Goal: Book appointment/travel/reservation

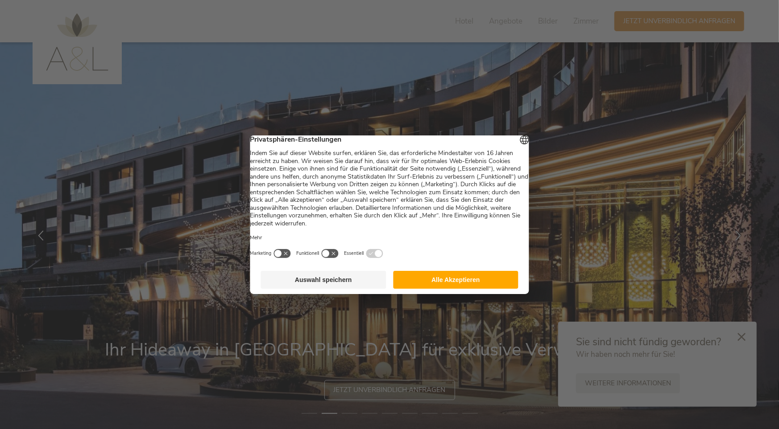
click at [354, 289] on button "Auswahl speichern" at bounding box center [323, 280] width 125 height 18
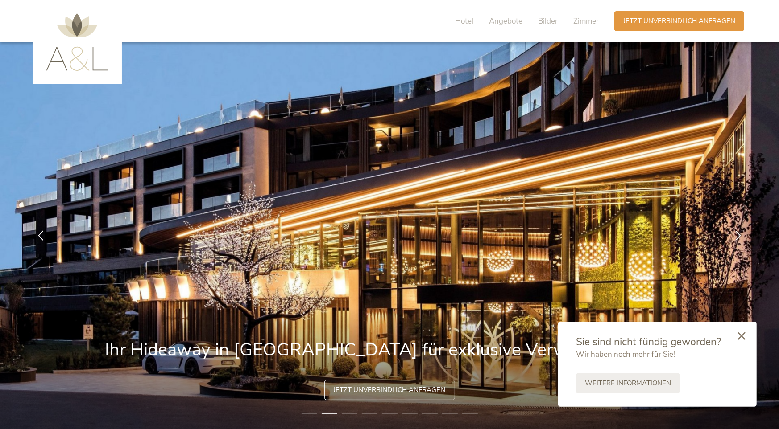
click at [745, 335] on div at bounding box center [741, 337] width 30 height 32
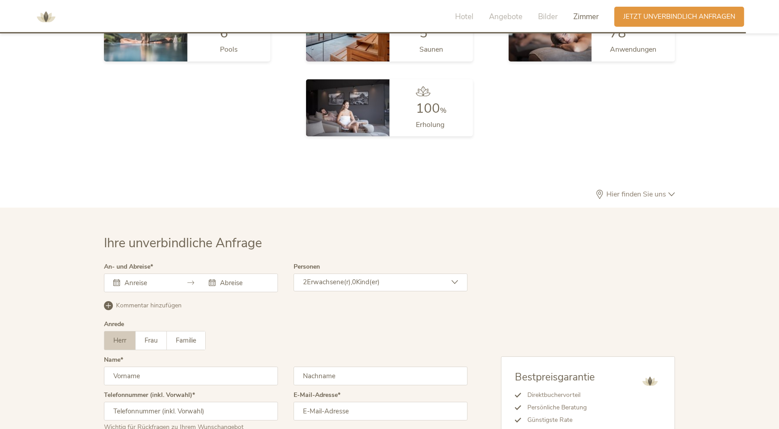
scroll to position [2666, 0]
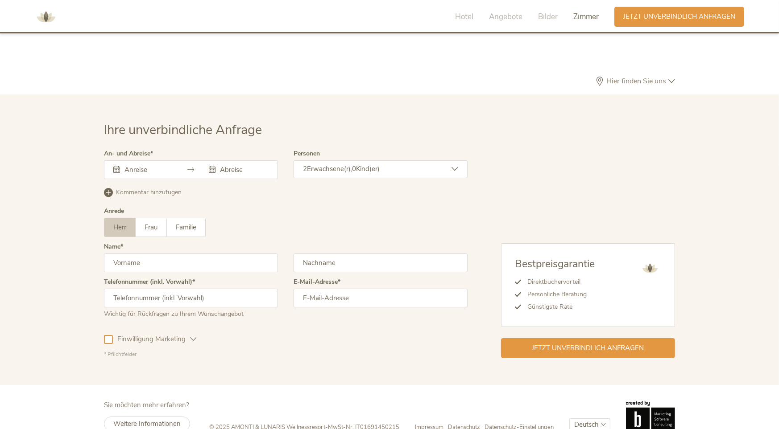
click at [592, 419] on select "Deutsch Italiano English" at bounding box center [589, 425] width 41 height 13
select select "/it/"
click at [569, 419] on select "Deutsch Italiano English" at bounding box center [589, 425] width 41 height 13
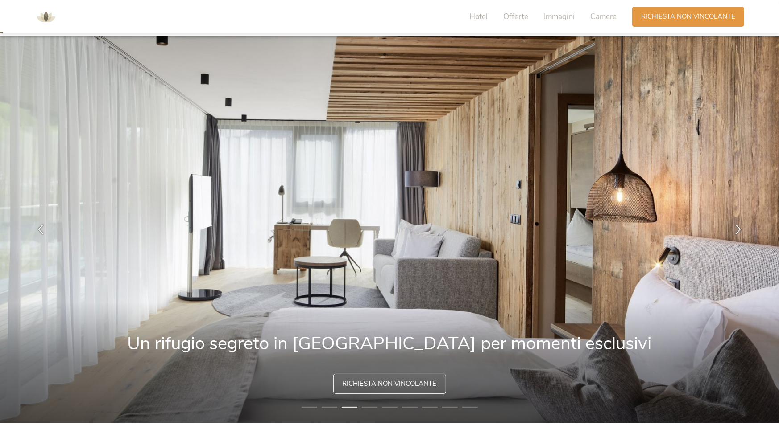
scroll to position [9, 0]
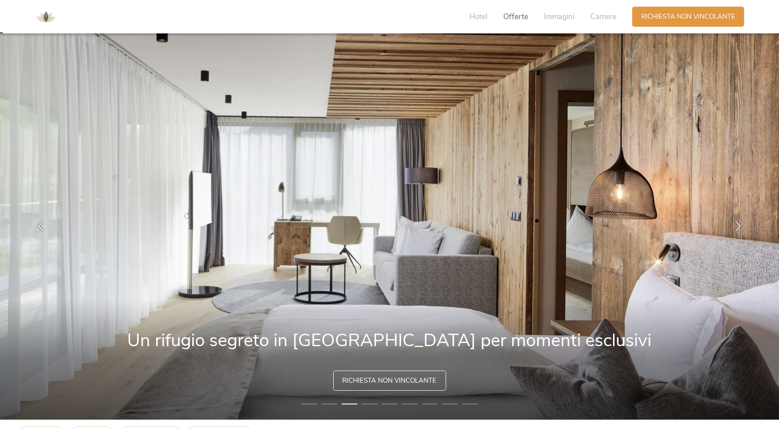
click at [522, 19] on span "Offerte" at bounding box center [515, 17] width 25 height 10
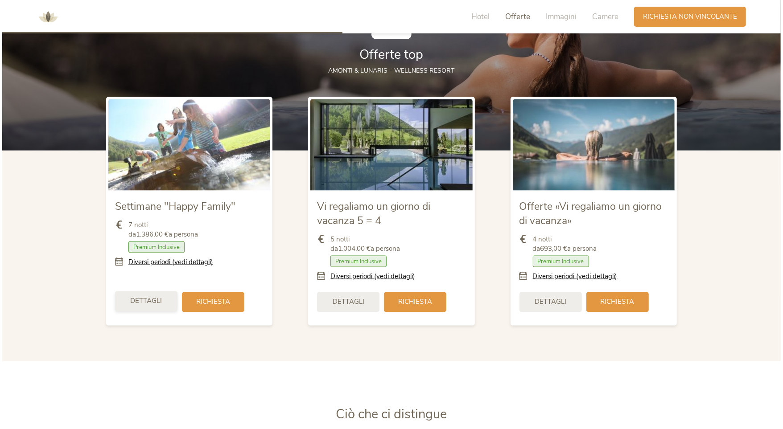
scroll to position [1050, 0]
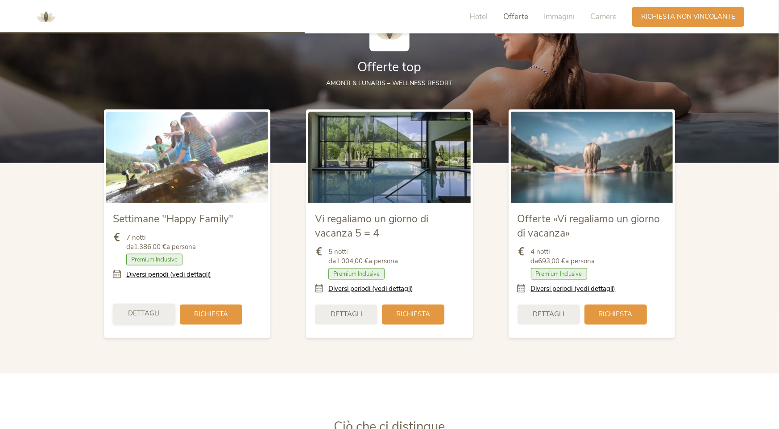
click at [143, 314] on span "Dettagli" at bounding box center [144, 314] width 32 height 9
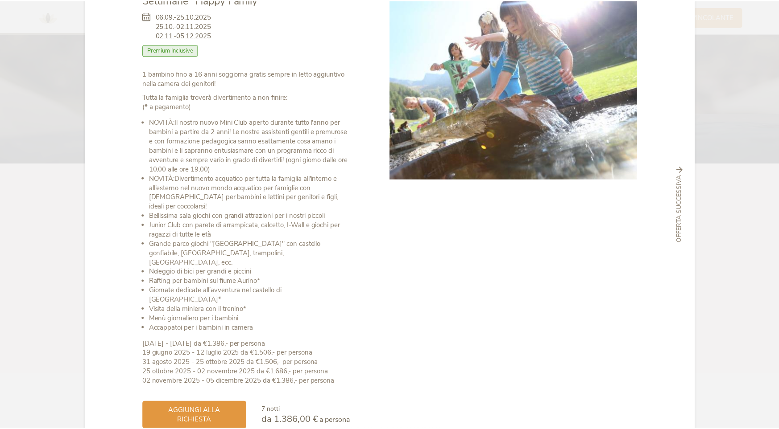
scroll to position [0, 0]
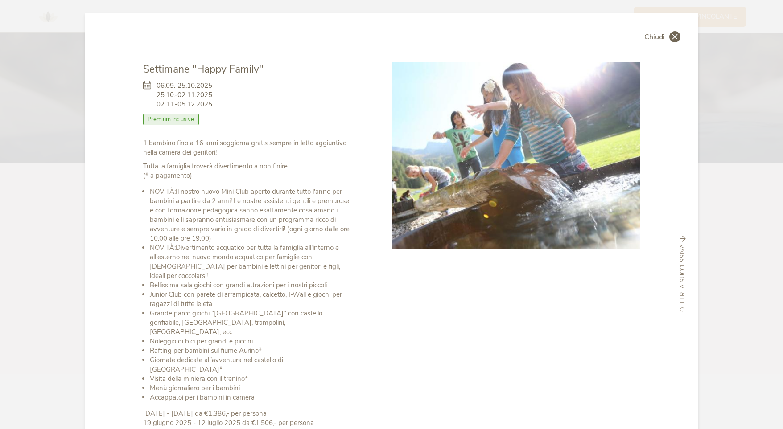
click at [676, 34] on icon at bounding box center [674, 36] width 11 height 11
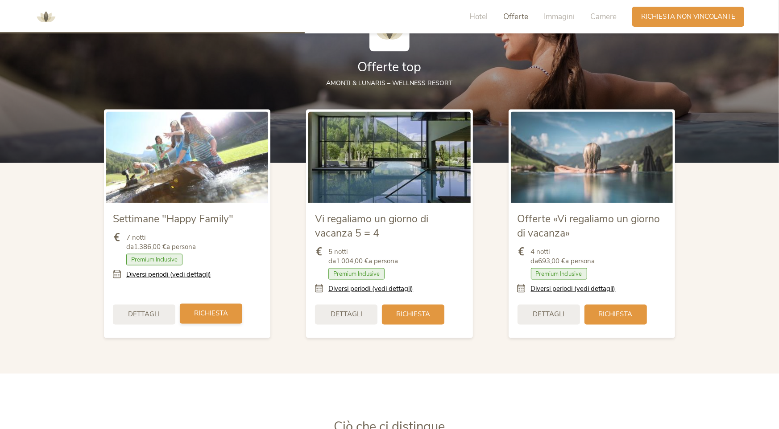
click at [203, 310] on span "Richiesta" at bounding box center [211, 314] width 34 height 9
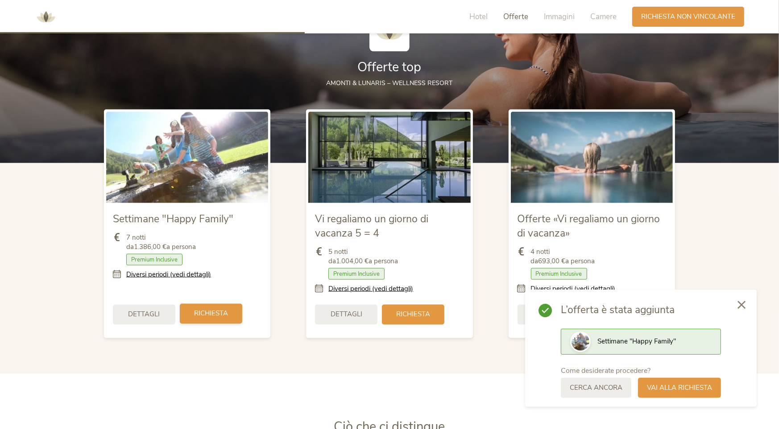
click at [220, 320] on div "Richiesta" at bounding box center [211, 314] width 62 height 20
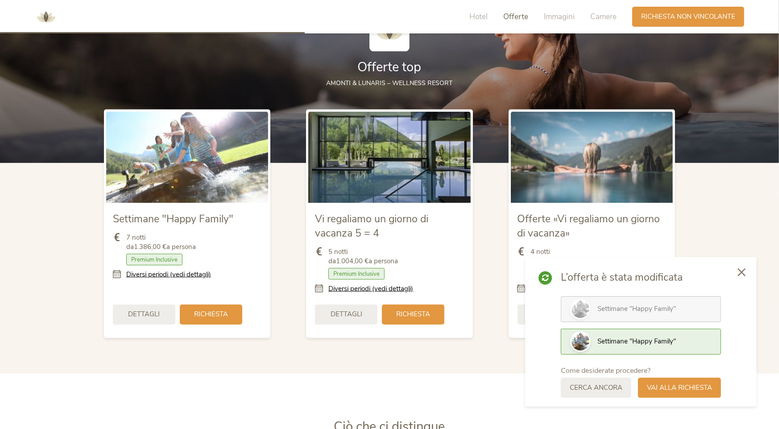
click at [670, 298] on div "Settimane "Happy Family"" at bounding box center [641, 310] width 160 height 26
click at [686, 392] on span "Vai alla richiesta" at bounding box center [679, 387] width 65 height 9
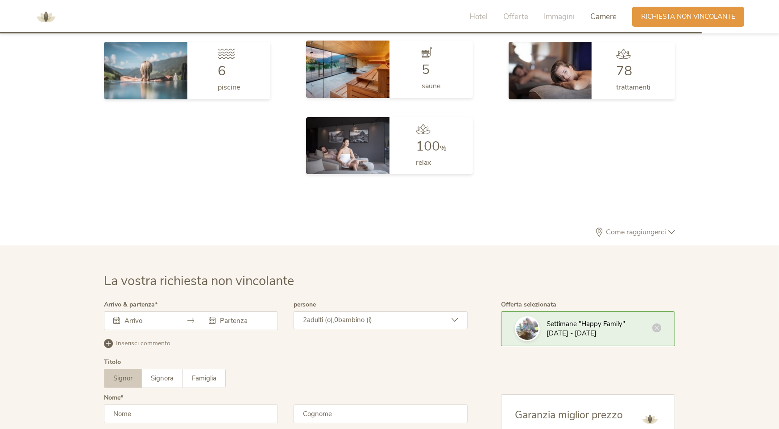
scroll to position [2683, 0]
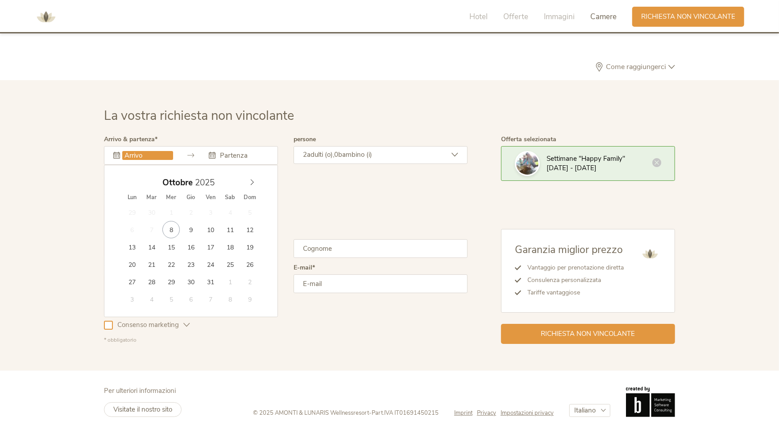
click at [162, 151] on input "text" at bounding box center [147, 155] width 51 height 9
click at [157, 253] on div "29 30 1 2 3 4 5 6 7 8 9 10 11 12 13 14 15 16 17 18 19 20 21 22 23 24 25 26 27 2…" at bounding box center [190, 256] width 137 height 104
type input "[DATE]"
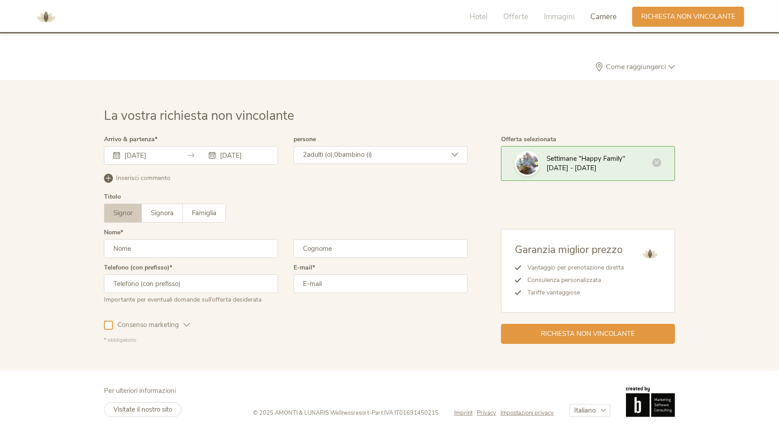
click at [250, 147] on div "[DATE] [DATE]" at bounding box center [191, 155] width 174 height 19
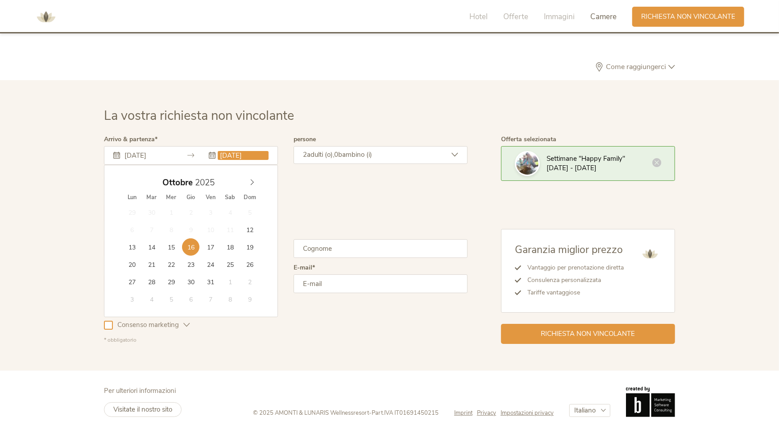
click at [243, 153] on input "[DATE]" at bounding box center [243, 155] width 51 height 9
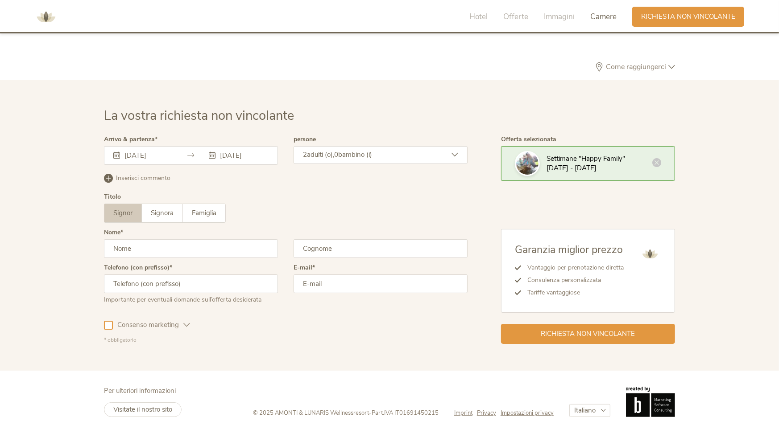
click at [322, 207] on div "Signor Signora Famiglia Signor Signora [GEOGRAPHIC_DATA]" at bounding box center [285, 213] width 363 height 19
click at [424, 157] on div "2 adulti (o), 0 bambino (i)" at bounding box center [380, 155] width 174 height 18
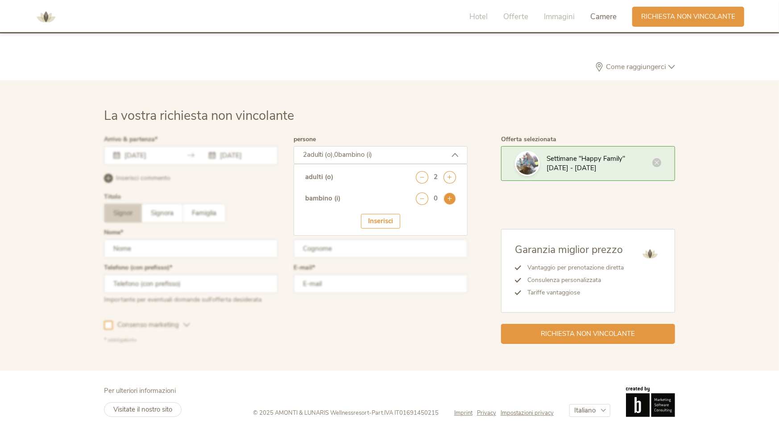
click at [448, 193] on icon at bounding box center [449, 199] width 12 height 12
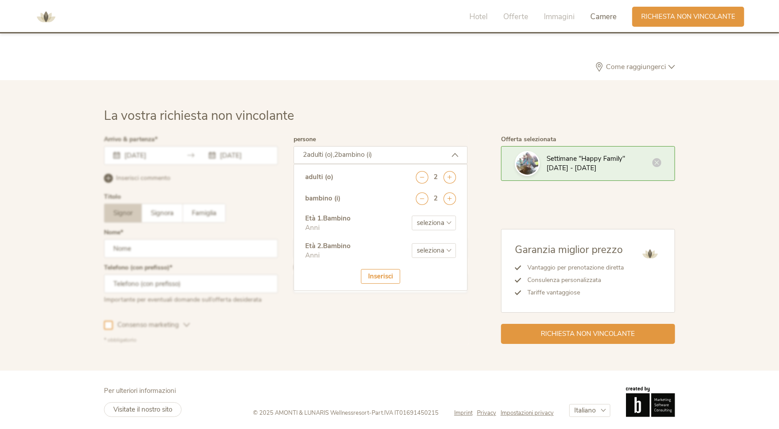
click at [429, 217] on select "seleziona 0 1 2 3 4 5 6 7 8 9 10 11 12 13 14 15 16 17" at bounding box center [434, 223] width 44 height 15
select select "1"
click at [412, 216] on select "seleziona 0 1 2 3 4 5 6 7 8 9 10 11 12 13 14 15 16 17" at bounding box center [434, 223] width 44 height 15
click at [445, 251] on select "seleziona 0 1 2 3 4 5 6 7 8 9 10 11 12 13 14 15 16 17" at bounding box center [434, 250] width 44 height 15
select select "5"
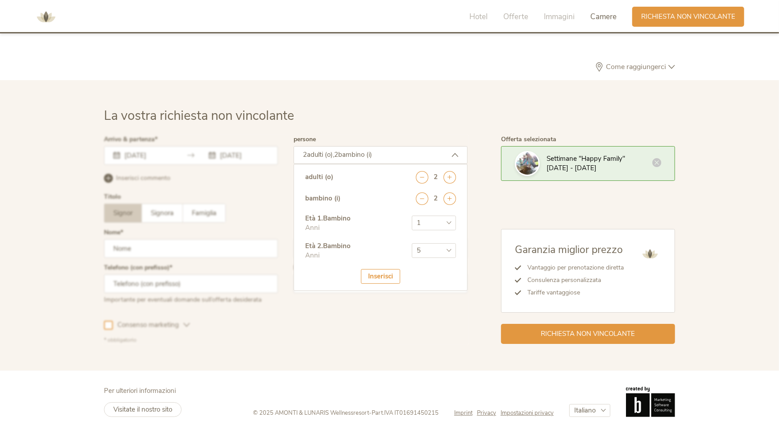
click at [412, 243] on select "seleziona 0 1 2 3 4 5 6 7 8 9 10 11 12 13 14 15 16 17" at bounding box center [434, 250] width 44 height 15
click at [371, 271] on div "Inserisci" at bounding box center [380, 276] width 39 height 15
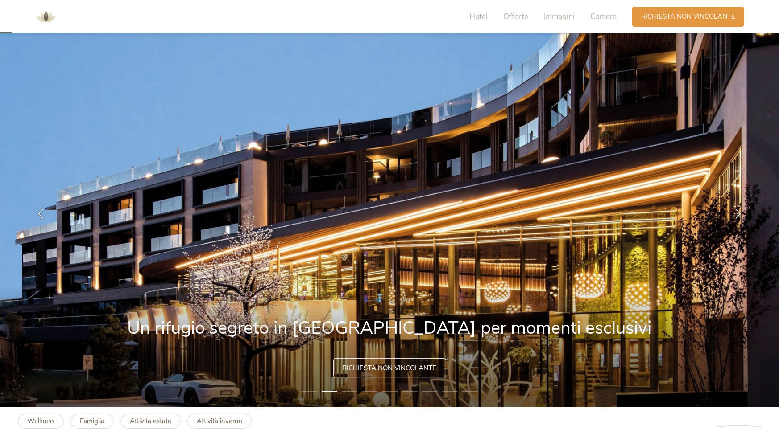
scroll to position [0, 0]
